Goal: Transaction & Acquisition: Book appointment/travel/reservation

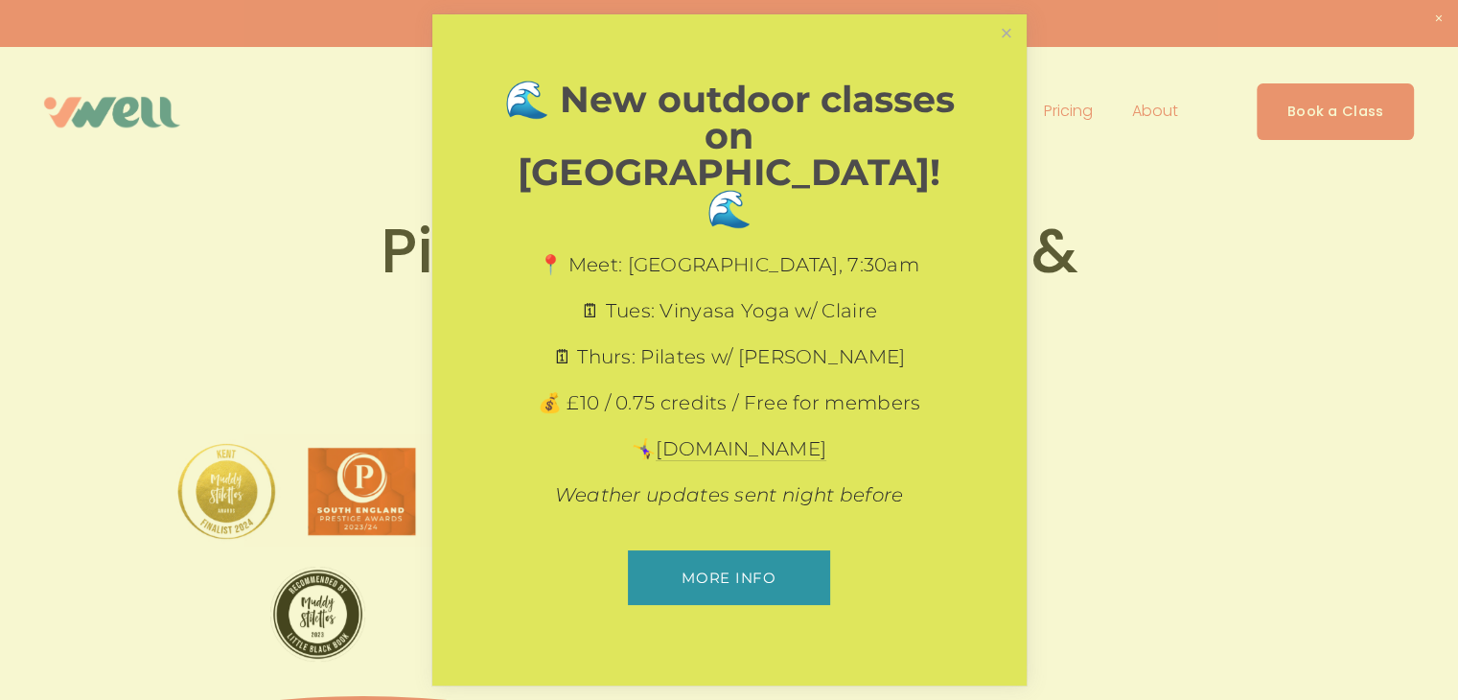
click at [1325, 101] on div at bounding box center [729, 350] width 1458 height 700
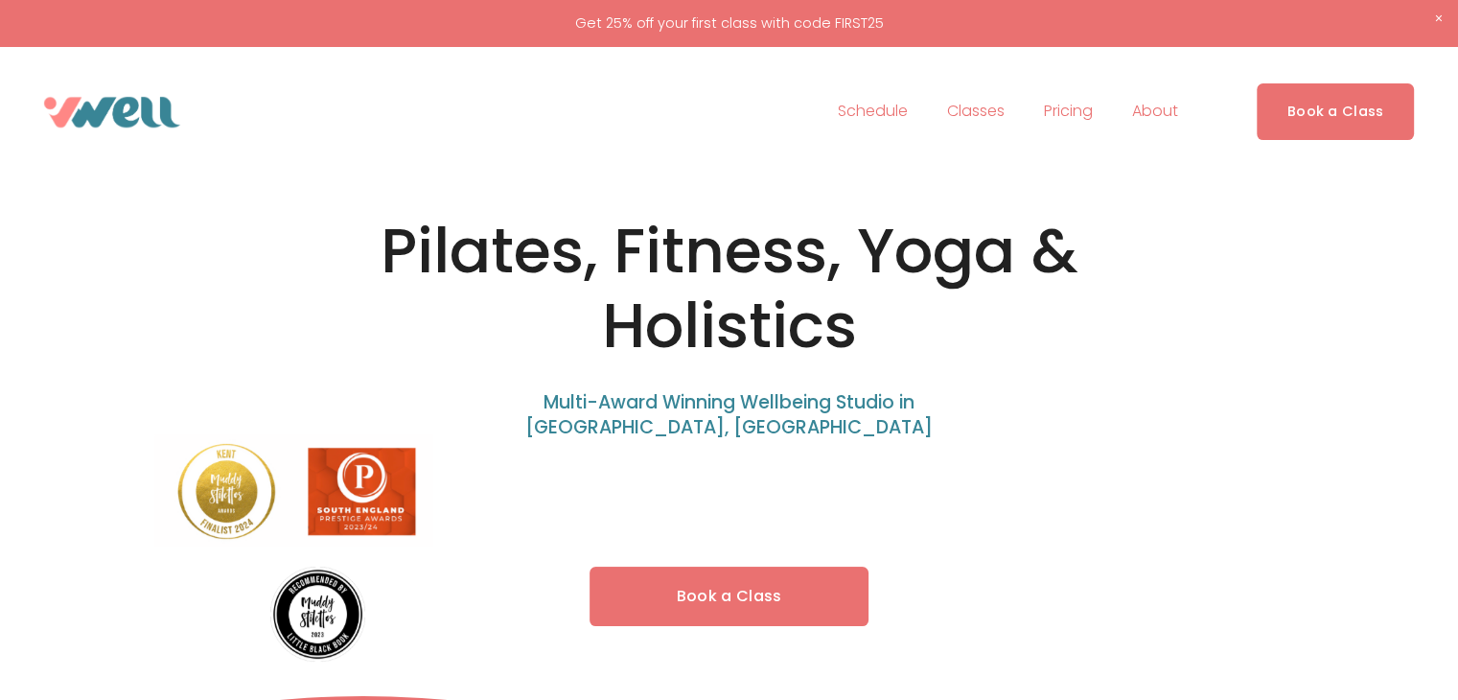
click at [1330, 104] on link "Book a Class" at bounding box center [1335, 111] width 158 height 57
